Goal: Task Accomplishment & Management: Complete application form

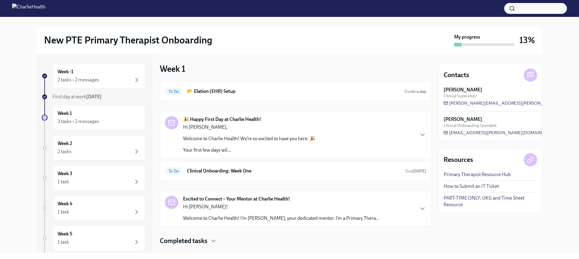
click at [322, 136] on div "🎉 Happy First Day at Charlie Health! Hi [PERSON_NAME], Welcome to Charlie Healt…" at bounding box center [295, 134] width 261 height 37
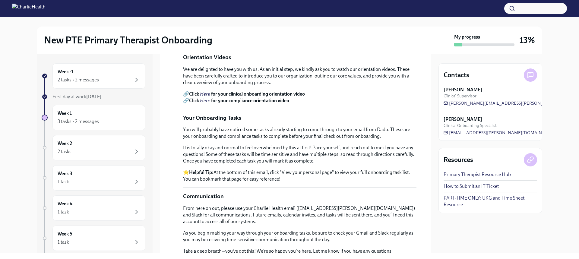
scroll to position [198, 0]
click at [208, 97] on em "Here" at bounding box center [205, 94] width 10 height 6
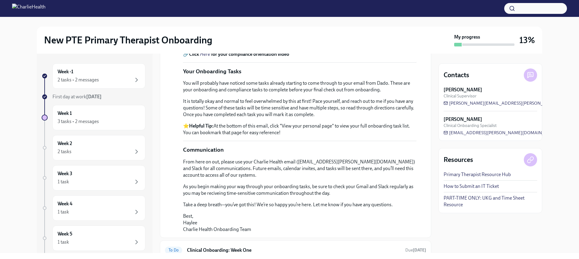
scroll to position [245, 0]
click at [207, 57] on em "Here" at bounding box center [205, 54] width 10 height 6
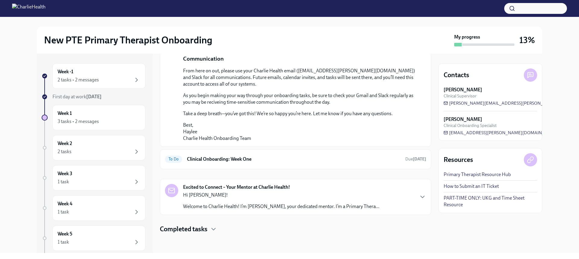
scroll to position [387, 0]
click at [280, 163] on h6 "Clinical Onboarding: Week One" at bounding box center [294, 159] width 214 height 7
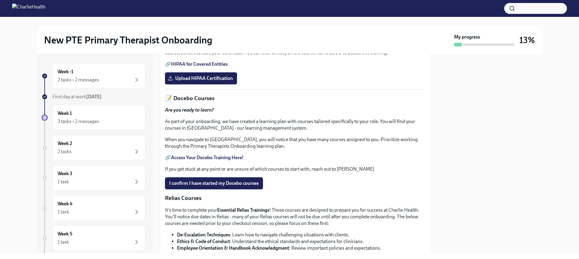
scroll to position [187, 0]
click at [216, 67] on link "HIPAA for Covered Entities" at bounding box center [199, 65] width 57 height 6
click at [203, 85] on label "Upload HIPAA Certification" at bounding box center [201, 79] width 72 height 12
click at [0, 0] on input "Upload HIPAA Certification" at bounding box center [0, 0] width 0 height 0
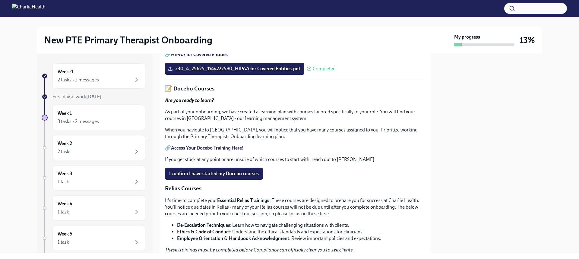
scroll to position [0, 0]
